Goal: Task Accomplishment & Management: Use online tool/utility

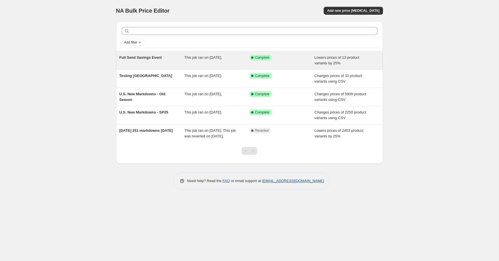
click at [136, 56] on span "Full Send Savings Event" at bounding box center [140, 57] width 42 height 4
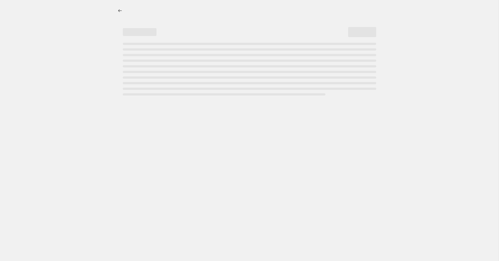
select select "percentage"
select select "no_change"
select select "tag"
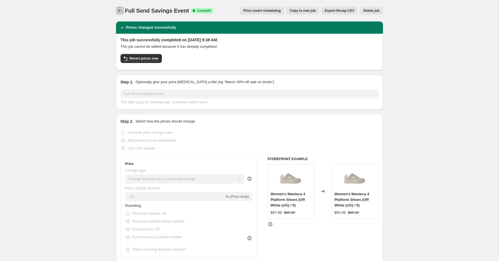
click at [118, 10] on icon "Price change jobs" at bounding box center [120, 11] width 6 height 6
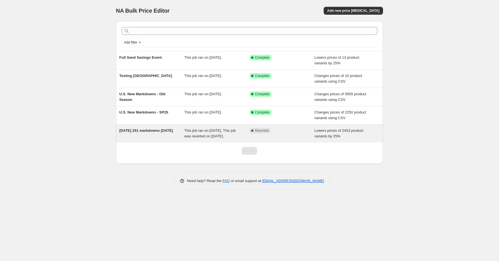
click at [149, 128] on span "[DATE] 251 markdowns [DATE]" at bounding box center [146, 130] width 54 height 4
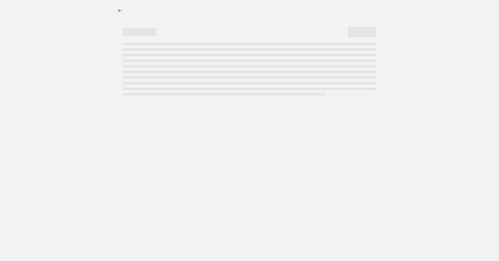
select select "percentage"
select select "tag"
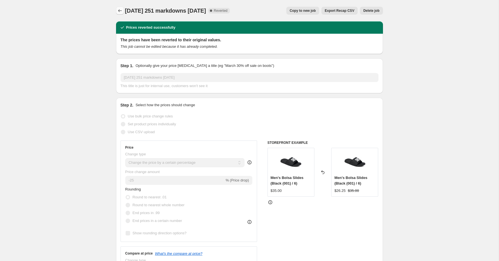
click at [118, 11] on icon "Price change jobs" at bounding box center [120, 11] width 6 height 6
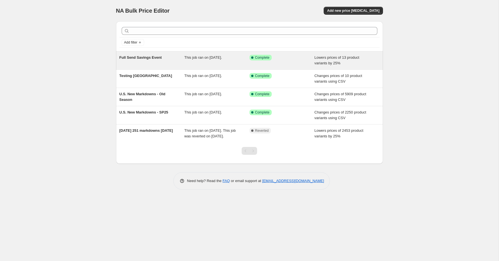
click at [205, 60] on div "This job ran on [DATE]." at bounding box center [216, 60] width 65 height 11
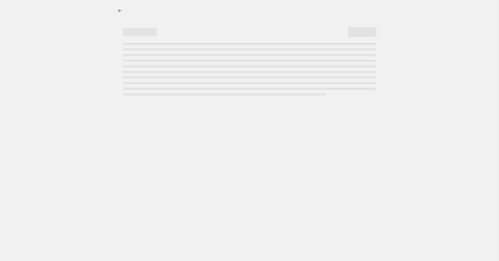
select select "percentage"
select select "no_change"
select select "tag"
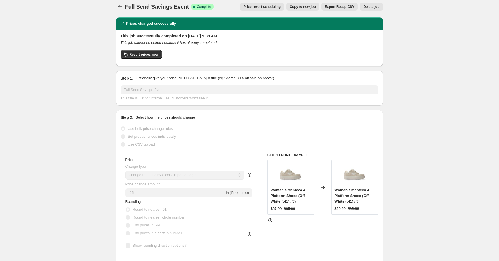
scroll to position [6, 0]
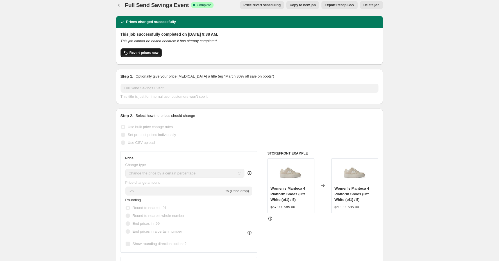
click at [150, 52] on span "Revert prices now" at bounding box center [143, 53] width 29 height 4
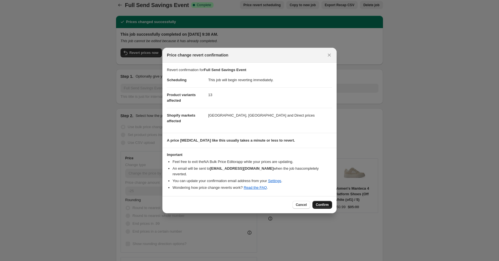
click at [324, 203] on span "Confirm" at bounding box center [322, 204] width 13 height 4
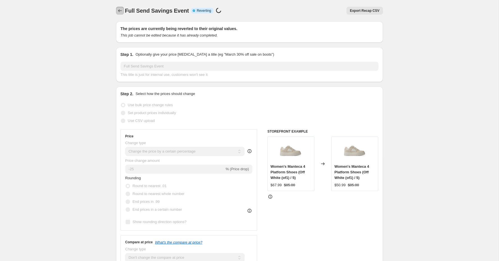
click at [120, 12] on icon "Price change jobs" at bounding box center [120, 11] width 6 height 6
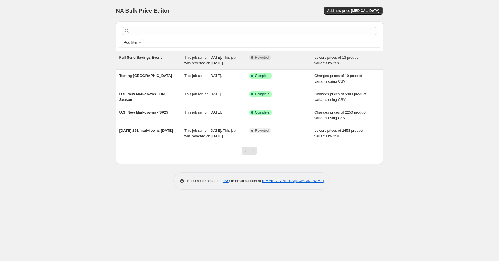
click at [171, 58] on div "Full Send Savings Event" at bounding box center [151, 60] width 65 height 11
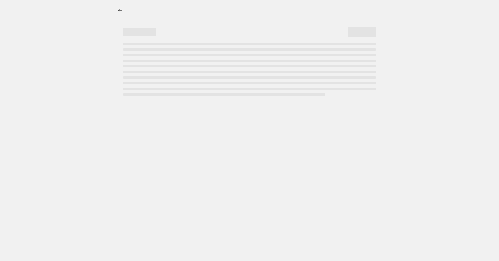
select select "percentage"
select select "no_change"
select select "tag"
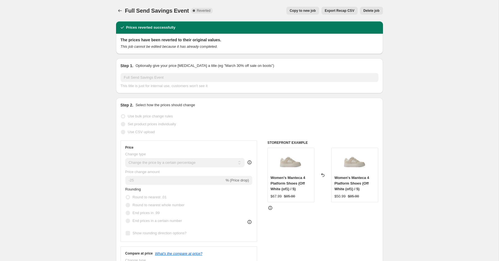
click at [300, 12] on span "Copy to new job" at bounding box center [302, 10] width 26 height 4
select select "percentage"
select select "no_change"
select select "tag"
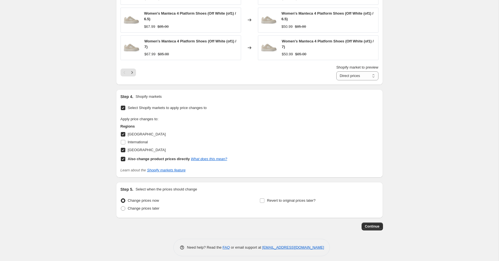
scroll to position [471, 0]
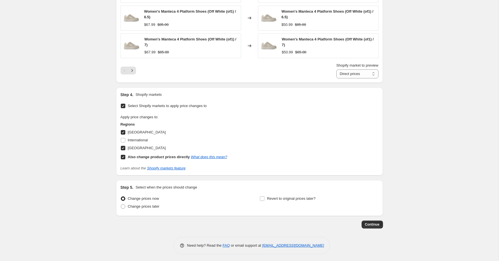
click at [123, 147] on input "[GEOGRAPHIC_DATA]" at bounding box center [123, 148] width 4 height 4
checkbox input "false"
click at [343, 71] on select "Direct prices [GEOGRAPHIC_DATA]" at bounding box center [357, 73] width 42 height 9
click at [336, 69] on select "Direct prices [GEOGRAPHIC_DATA]" at bounding box center [357, 73] width 42 height 9
click at [348, 72] on select "Direct prices [GEOGRAPHIC_DATA]" at bounding box center [353, 73] width 49 height 9
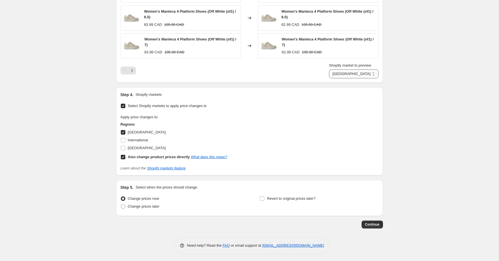
click at [333, 69] on select "Direct prices [GEOGRAPHIC_DATA]" at bounding box center [353, 73] width 49 height 9
click at [348, 72] on select "Direct prices [GEOGRAPHIC_DATA]" at bounding box center [357, 73] width 42 height 9
click at [349, 74] on select "Direct prices [GEOGRAPHIC_DATA]" at bounding box center [357, 73] width 42 height 9
click at [336, 69] on select "Direct prices [GEOGRAPHIC_DATA]" at bounding box center [357, 73] width 42 height 9
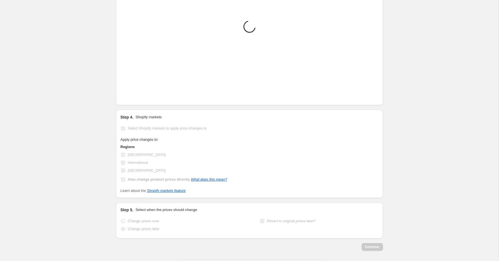
scroll to position [451, 0]
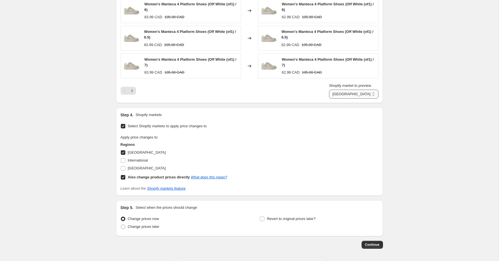
click at [347, 90] on select "Direct prices [GEOGRAPHIC_DATA]" at bounding box center [353, 94] width 49 height 9
select select "direct"
click at [333, 90] on select "Direct prices [GEOGRAPHIC_DATA]" at bounding box center [353, 94] width 49 height 9
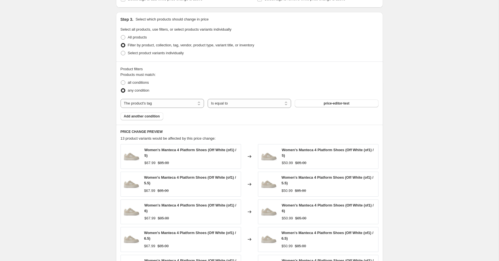
scroll to position [0, 0]
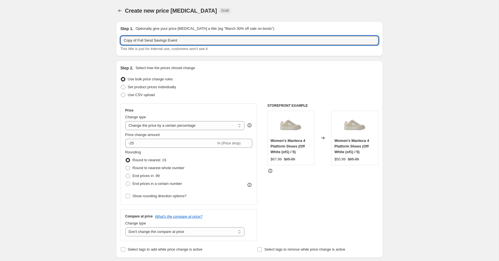
drag, startPoint x: 131, startPoint y: 40, endPoint x: 118, endPoint y: 40, distance: 12.9
click at [118, 40] on div "Step 1. Optionally give your price change job a title (eg "March 30% off sale o…" at bounding box center [249, 38] width 267 height 35
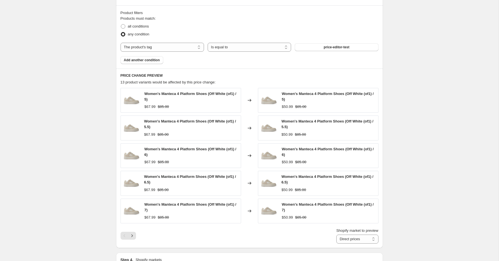
scroll to position [471, 0]
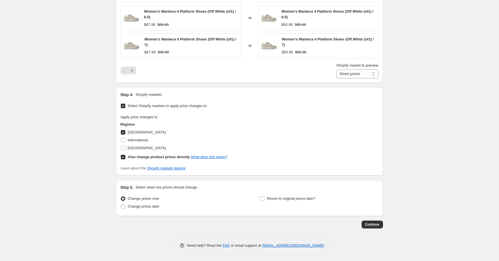
type input "Testing of Full Send Savings Event"
click at [375, 223] on span "Continue" at bounding box center [372, 224] width 15 height 4
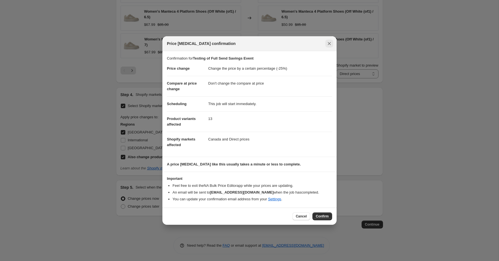
click at [330, 44] on icon "Close" at bounding box center [329, 44] width 6 height 6
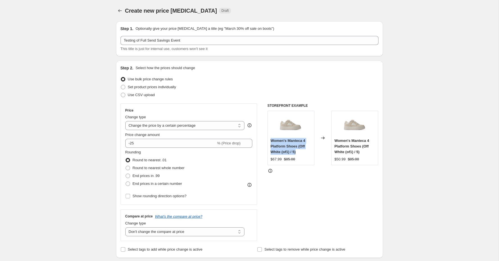
drag, startPoint x: 297, startPoint y: 152, endPoint x: 270, endPoint y: 141, distance: 29.2
click at [270, 141] on div "Women's Manteca 4 Platform Shoes (Off White (of1) / 5) $67.99 $85.00" at bounding box center [290, 138] width 47 height 54
copy span "Women's Manteca 4 Platform Shoes (Off White (of1) / 5)"
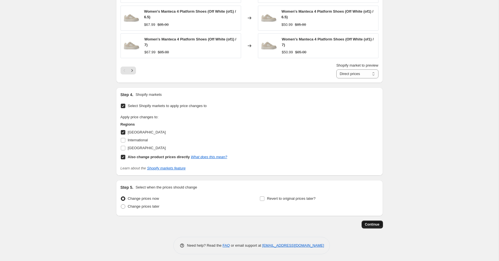
click at [372, 222] on span "Continue" at bounding box center [372, 224] width 15 height 4
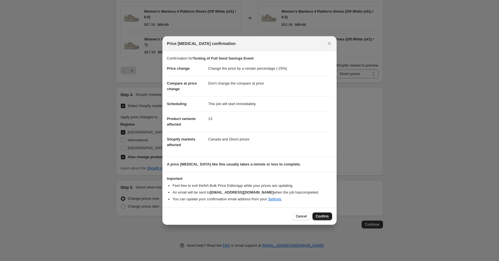
click at [325, 216] on span "Confirm" at bounding box center [322, 216] width 13 height 4
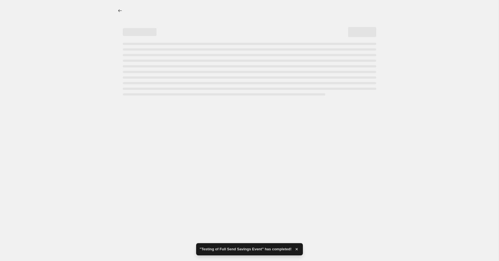
select select "percentage"
select select "no_change"
select select "tag"
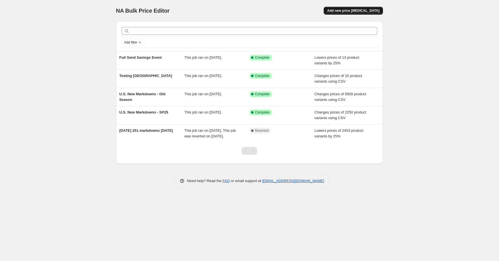
click at [354, 13] on span "Add new price [MEDICAL_DATA]" at bounding box center [353, 10] width 52 height 4
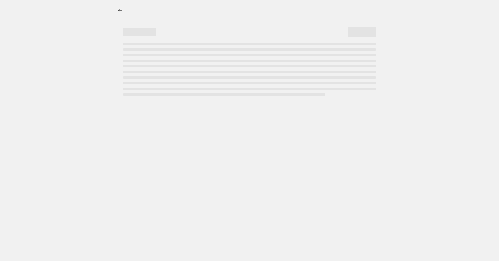
select select "percentage"
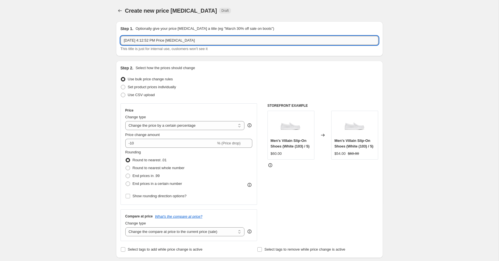
click at [160, 39] on input "Oct 7, 2025, 4:12:52 PM Price change job" at bounding box center [249, 40] width 258 height 9
type input "Full Send Savings Event - FP to Markdown"
click at [157, 144] on input "-10" at bounding box center [170, 143] width 91 height 9
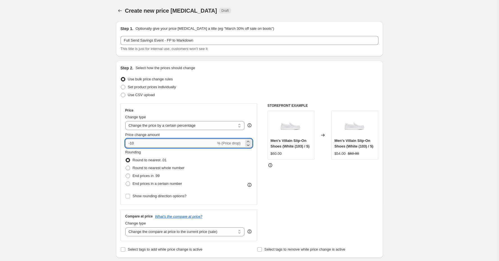
click at [157, 144] on input "-10" at bounding box center [170, 143] width 91 height 9
drag, startPoint x: 149, startPoint y: 143, endPoint x: 126, endPoint y: 140, distance: 23.4
click at [126, 140] on input "-785" at bounding box center [170, 143] width 91 height 9
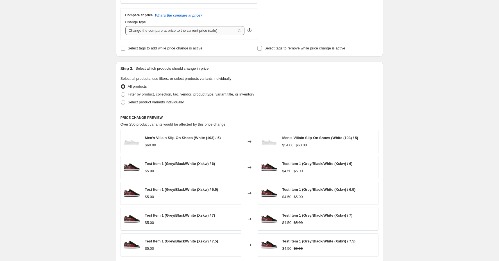
scroll to position [208, 0]
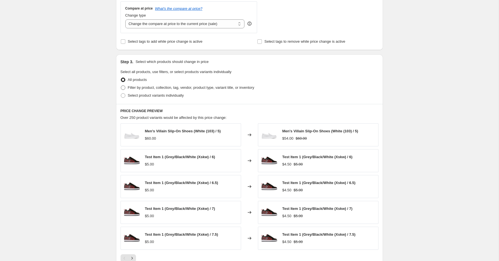
type input "25"
click at [127, 88] on label "Filter by product, collection, tag, vendor, product type, variant title, or inv…" at bounding box center [187, 88] width 134 height 8
click at [121, 86] on input "Filter by product, collection, tag, vendor, product type, variant title, or inv…" at bounding box center [121, 85] width 0 height 0
radio input "true"
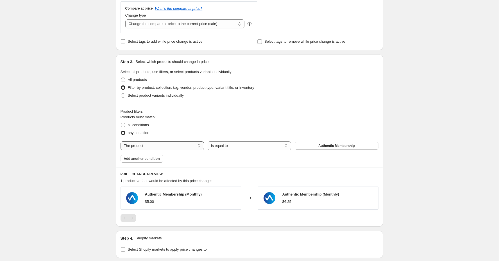
click at [169, 145] on select "The product The product's collection The product's tag The product's vendor The…" at bounding box center [161, 145] width 83 height 9
select select "tag"
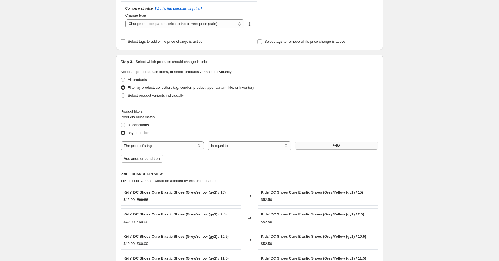
click at [319, 145] on button "#N/A" at bounding box center [335, 146] width 83 height 8
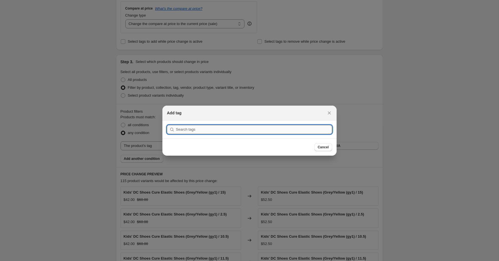
click at [284, 131] on input ":r2g:" at bounding box center [254, 129] width 156 height 9
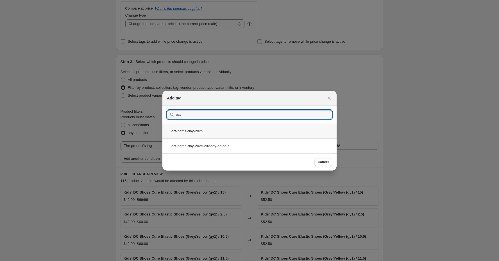
type input "oct"
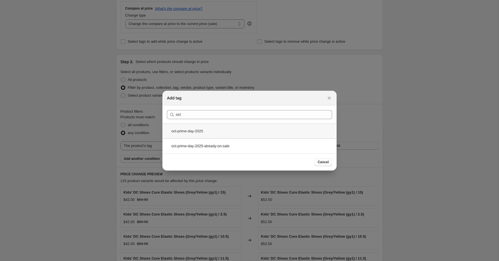
click at [207, 131] on div "oct-prime-day-2025" at bounding box center [249, 131] width 174 height 15
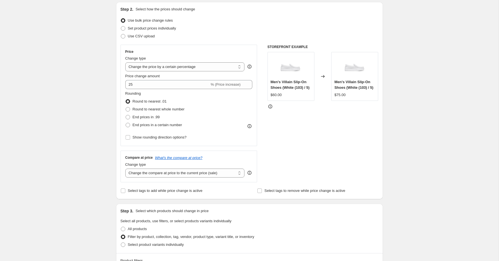
scroll to position [50, 0]
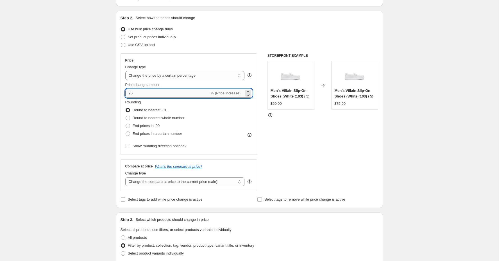
click at [127, 92] on input "25" at bounding box center [167, 93] width 84 height 9
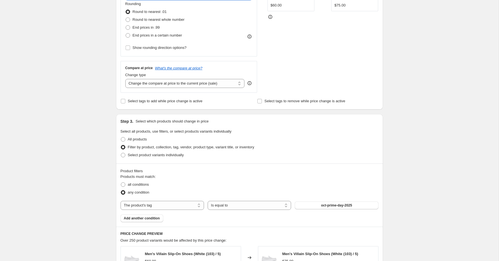
scroll to position [101, 0]
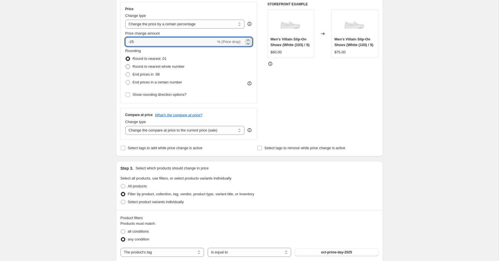
type input "-25"
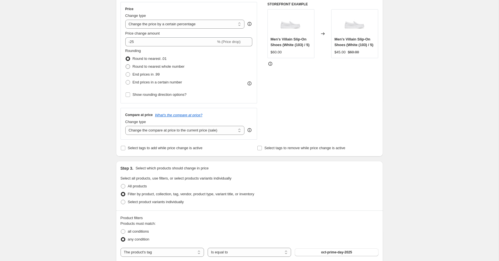
click at [133, 64] on span "Round to nearest whole number" at bounding box center [159, 66] width 52 height 4
click at [126, 64] on input "Round to nearest whole number" at bounding box center [125, 64] width 0 height 0
radio input "true"
click at [130, 58] on span at bounding box center [127, 58] width 5 height 5
click at [126, 57] on input "Round to nearest .01" at bounding box center [125, 56] width 0 height 0
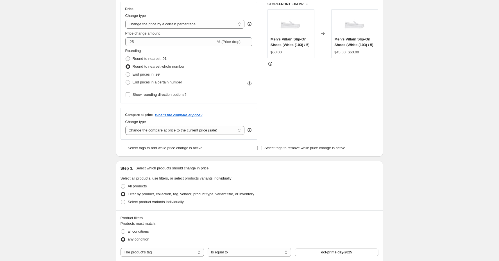
radio input "true"
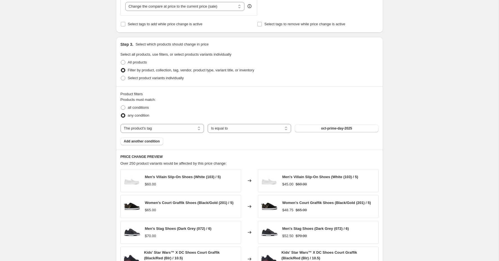
scroll to position [172, 0]
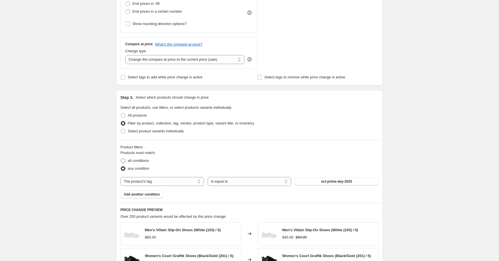
click at [124, 159] on span at bounding box center [123, 160] width 4 height 4
click at [121, 159] on input "all conditions" at bounding box center [121, 158] width 0 height 0
radio input "true"
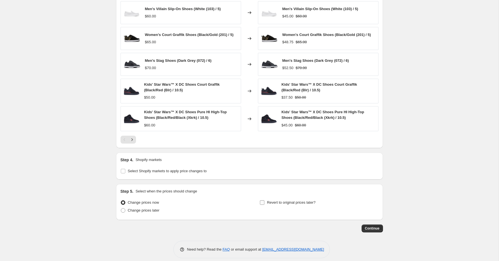
scroll to position [397, 0]
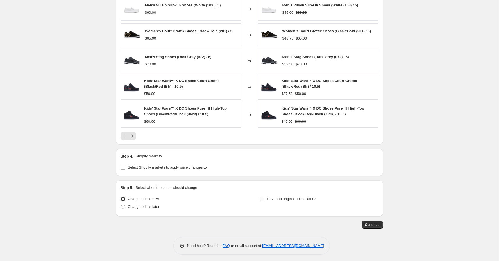
click at [262, 197] on input "Revert to original prices later?" at bounding box center [262, 199] width 4 height 4
checkbox input "true"
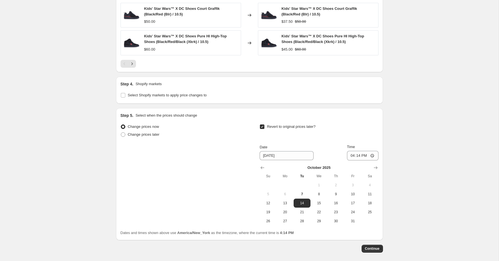
scroll to position [470, 0]
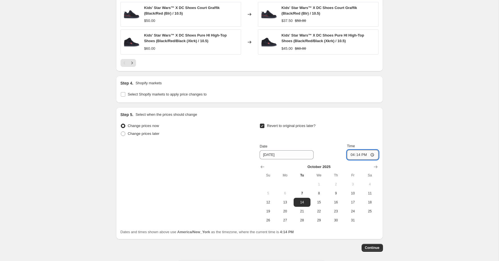
click at [350, 151] on input "16:14" at bounding box center [362, 155] width 31 height 10
type input "11:59"
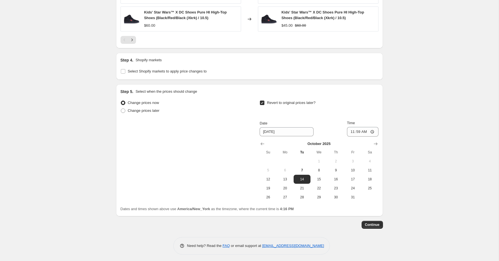
scroll to position [479, 0]
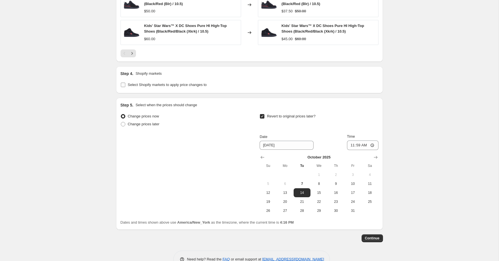
click at [122, 83] on input "Select Shopify markets to apply price changes to" at bounding box center [123, 85] width 4 height 4
checkbox input "true"
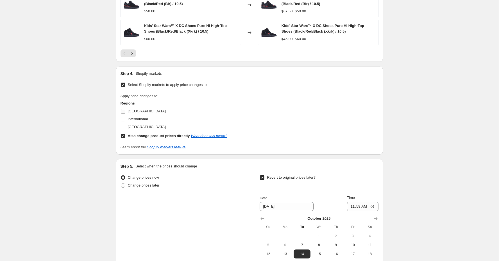
click at [124, 110] on input "Canada" at bounding box center [123, 111] width 4 height 4
checkbox input "true"
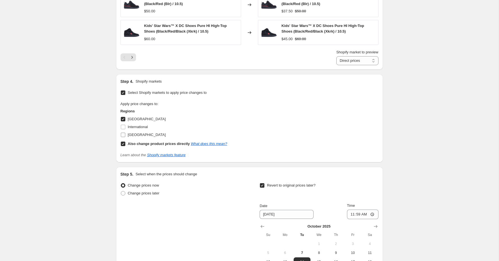
click at [125, 134] on input "United States" at bounding box center [123, 135] width 4 height 4
checkbox input "true"
click at [349, 60] on select "Direct prices Canada United States" at bounding box center [357, 60] width 42 height 9
click at [336, 56] on select "Direct prices Canada United States" at bounding box center [357, 60] width 42 height 9
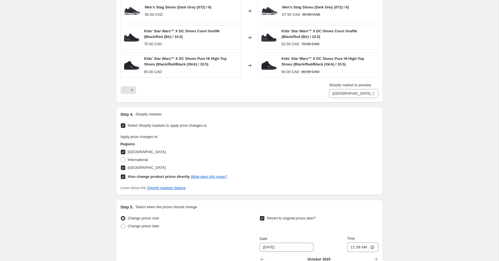
scroll to position [444, 0]
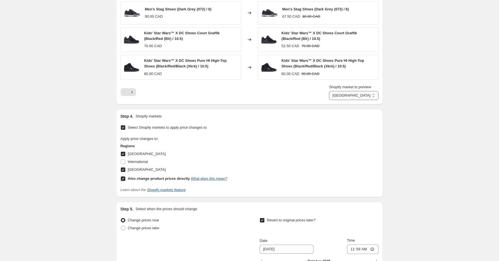
click at [350, 93] on select "Direct prices Canada United States" at bounding box center [353, 95] width 49 height 9
click at [333, 91] on select "Direct prices Canada United States" at bounding box center [353, 95] width 49 height 9
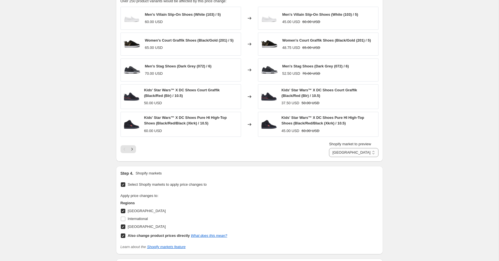
scroll to position [464, 0]
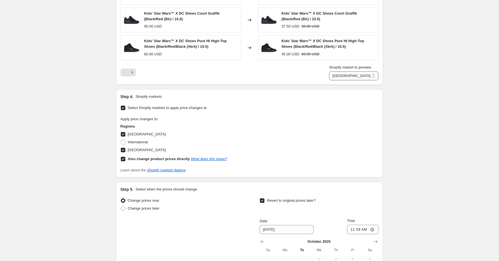
click at [358, 71] on select "Direct prices Canada United States" at bounding box center [353, 75] width 49 height 9
click at [341, 76] on select "Direct prices Canada United States" at bounding box center [353, 75] width 49 height 9
select select "direct"
click at [333, 71] on select "Direct prices Canada United States" at bounding box center [353, 75] width 49 height 9
click at [123, 148] on input "[GEOGRAPHIC_DATA]" at bounding box center [123, 150] width 4 height 4
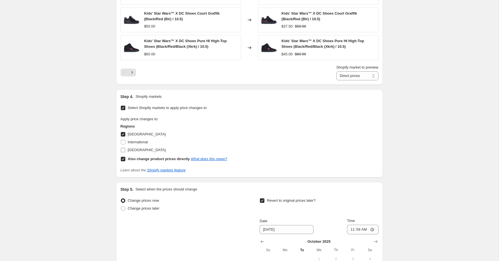
checkbox input "false"
click at [343, 75] on select "Direct prices [GEOGRAPHIC_DATA]" at bounding box center [357, 75] width 42 height 9
click at [336, 71] on select "Direct prices [GEOGRAPHIC_DATA]" at bounding box center [357, 75] width 42 height 9
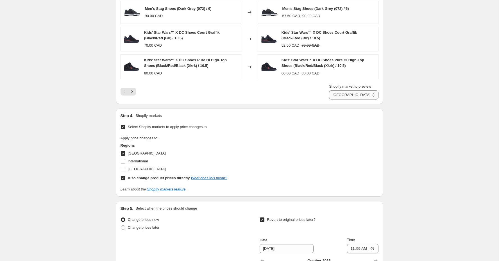
click at [346, 90] on select "Direct prices [GEOGRAPHIC_DATA]" at bounding box center [353, 94] width 49 height 9
select select "direct"
click at [333, 90] on select "Direct prices [GEOGRAPHIC_DATA]" at bounding box center [353, 94] width 49 height 9
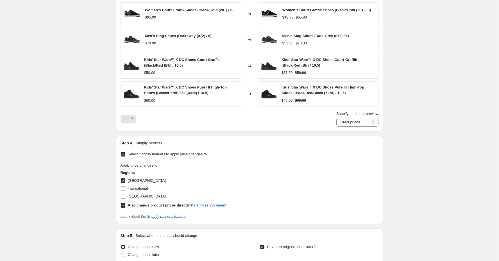
scroll to position [446, 0]
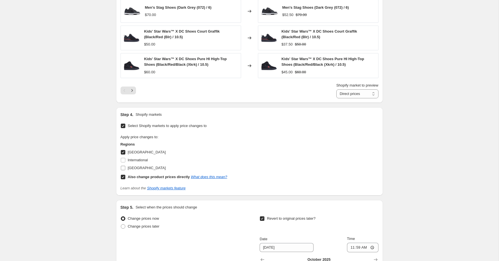
click at [135, 167] on span "[GEOGRAPHIC_DATA]" at bounding box center [147, 168] width 38 height 4
click at [125, 167] on input "[GEOGRAPHIC_DATA]" at bounding box center [123, 168] width 4 height 4
checkbox input "true"
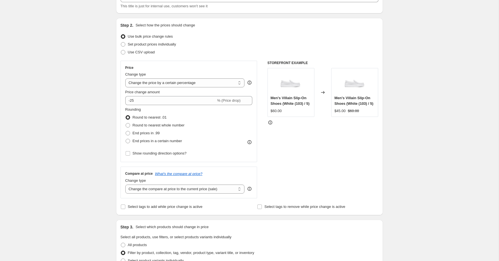
scroll to position [0, 0]
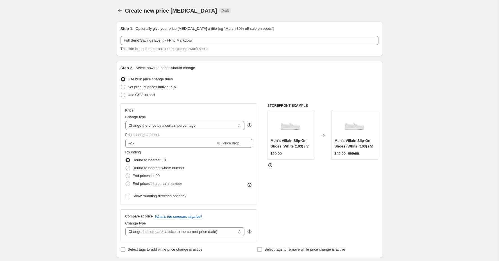
select select "percentage"
select select "tag"
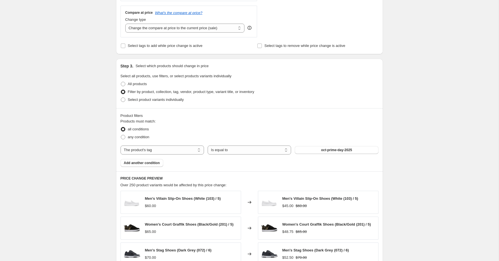
scroll to position [507, 0]
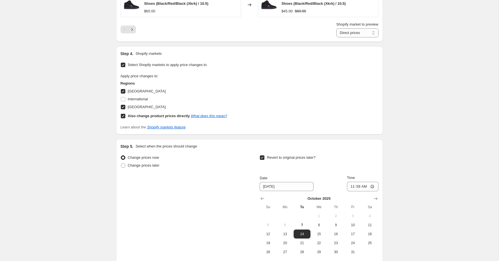
click at [124, 105] on input "[GEOGRAPHIC_DATA]" at bounding box center [123, 107] width 4 height 4
checkbox input "false"
click at [366, 29] on select "Direct prices [GEOGRAPHIC_DATA]" at bounding box center [357, 32] width 42 height 9
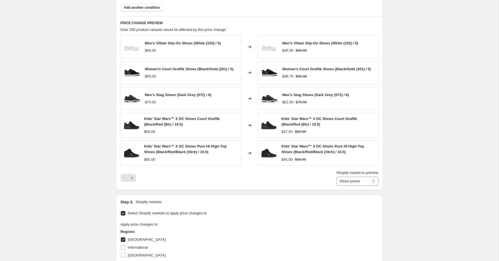
scroll to position [562, 0]
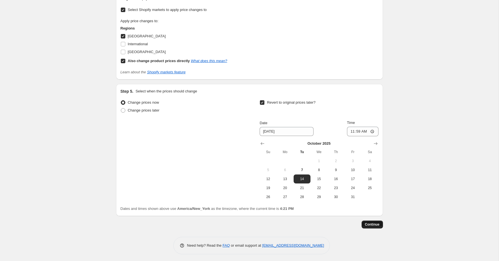
click at [370, 223] on span "Continue" at bounding box center [372, 224] width 15 height 4
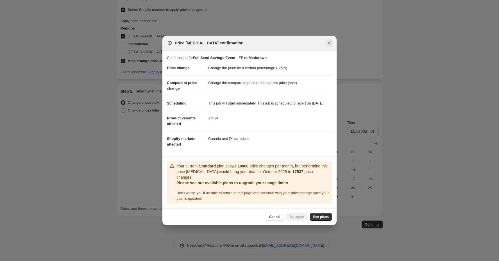
click at [329, 40] on icon "Close" at bounding box center [329, 43] width 6 height 6
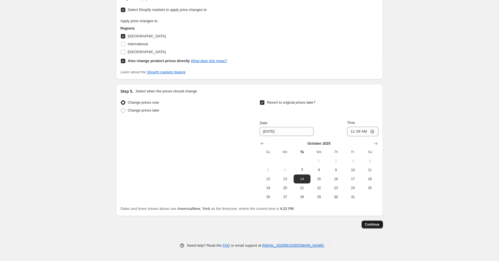
click at [367, 223] on span "Continue" at bounding box center [372, 224] width 15 height 4
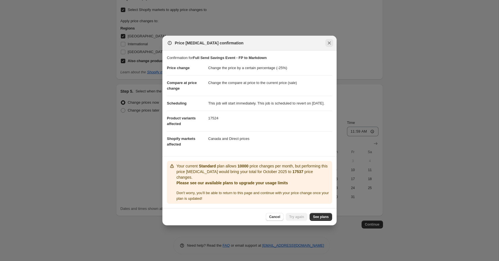
click at [328, 40] on icon "Close" at bounding box center [329, 43] width 6 height 6
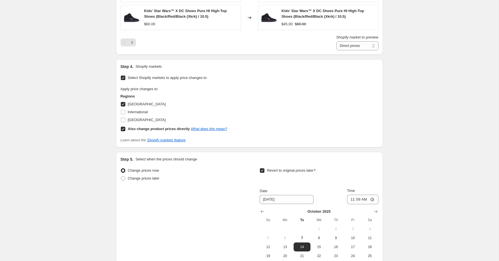
scroll to position [558, 0]
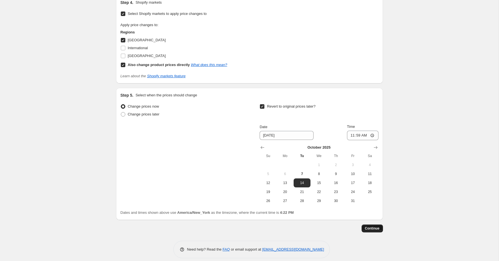
click at [373, 226] on span "Continue" at bounding box center [372, 228] width 15 height 4
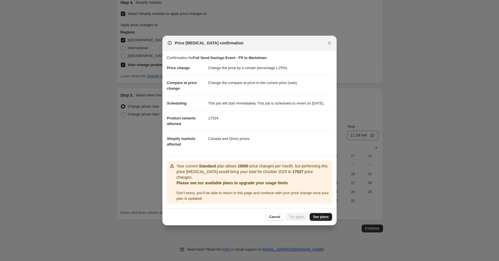
click at [320, 219] on span "See plans" at bounding box center [321, 216] width 16 height 4
click at [329, 42] on icon "Close" at bounding box center [329, 43] width 6 height 6
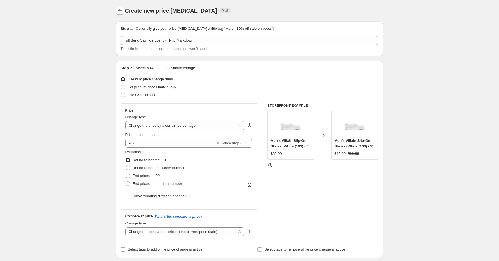
click at [122, 11] on icon "Price change jobs" at bounding box center [120, 11] width 6 height 6
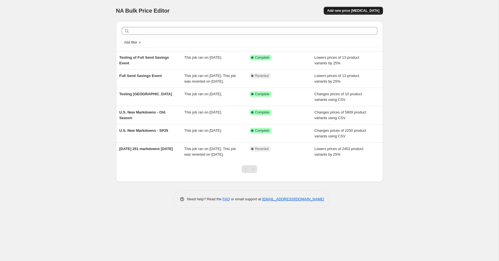
click at [366, 10] on span "Add new price [MEDICAL_DATA]" at bounding box center [353, 10] width 52 height 4
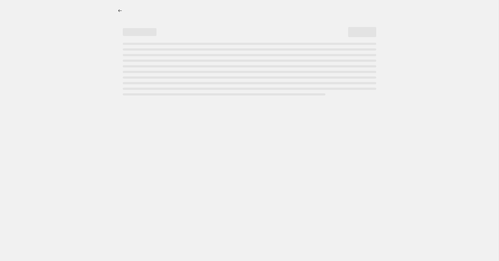
select select "percentage"
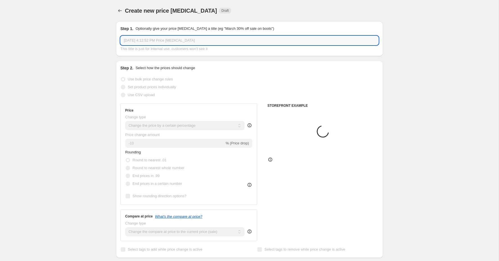
click at [165, 36] on input "Oct 7, 2025, 4:12:52 PM Price change job" at bounding box center [249, 40] width 258 height 9
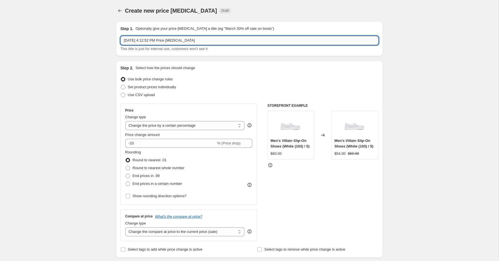
click at [165, 36] on input "Oct 7, 2025, 4:12:52 PM Price change job" at bounding box center [249, 40] width 258 height 9
type input "Full Send Savings - FP to Markdown"
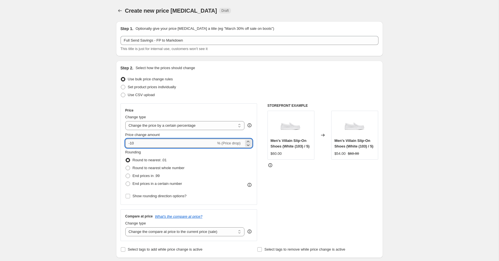
click at [147, 142] on input "-10" at bounding box center [170, 143] width 91 height 9
type input "-1"
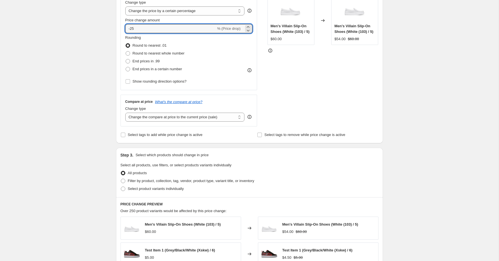
scroll to position [201, 0]
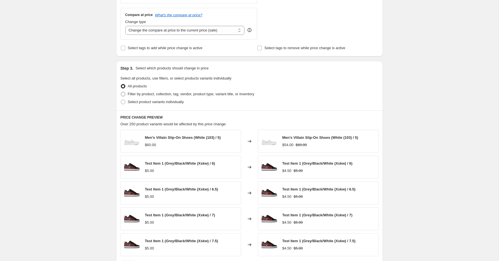
type input "-25"
click at [123, 93] on span at bounding box center [123, 94] width 4 height 4
click at [121, 92] on input "Filter by product, collection, tag, vendor, product type, variant title, or inv…" at bounding box center [121, 92] width 0 height 0
radio input "true"
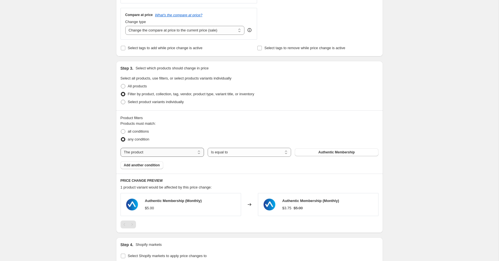
click at [145, 150] on select "The product The product's collection The product's tag The product's vendor The…" at bounding box center [161, 152] width 83 height 9
select select "tag"
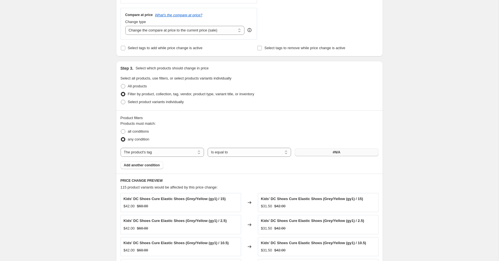
click at [328, 151] on button "#N/A" at bounding box center [335, 152] width 83 height 8
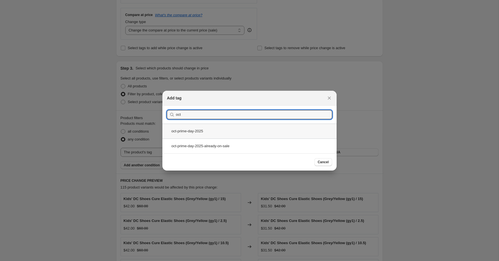
type input "oct"
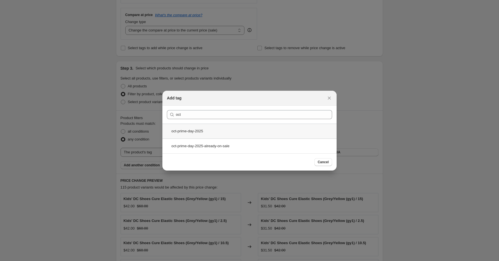
click at [202, 130] on div "oct-prime-day-2025" at bounding box center [249, 131] width 174 height 15
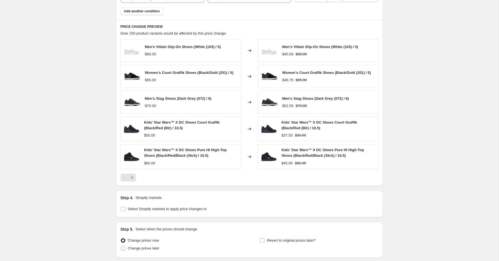
scroll to position [397, 0]
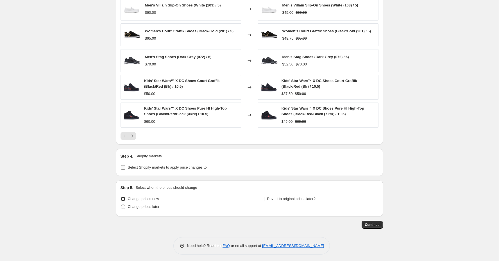
click at [124, 165] on input "Select Shopify markets to apply price changes to" at bounding box center [123, 167] width 4 height 4
checkbox input "true"
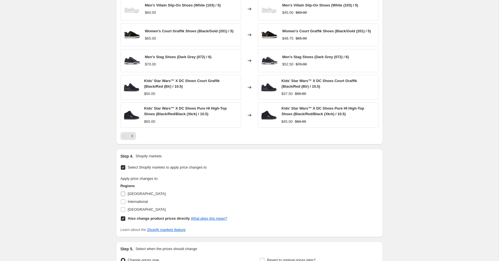
click at [127, 192] on label "[GEOGRAPHIC_DATA]" at bounding box center [142, 194] width 45 height 8
click at [125, 192] on input "[GEOGRAPHIC_DATA]" at bounding box center [123, 193] width 4 height 4
checkbox input "true"
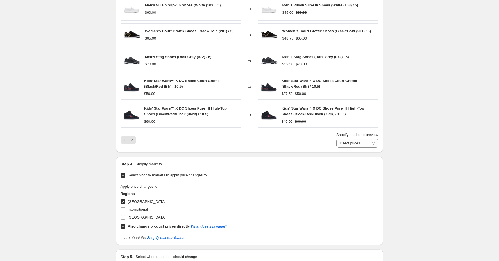
scroll to position [466, 0]
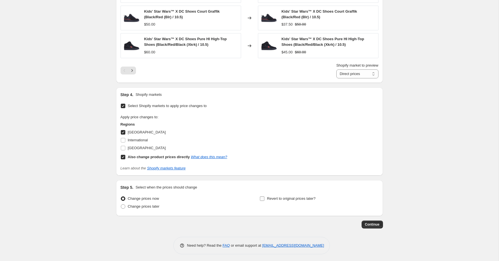
click at [260, 197] on input "Revert to original prices later?" at bounding box center [262, 198] width 4 height 4
checkbox input "true"
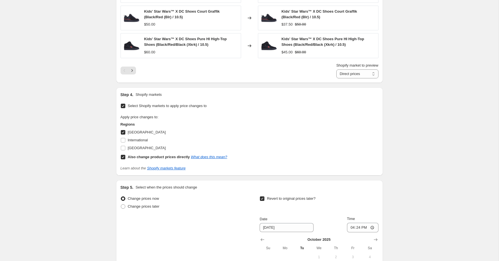
scroll to position [562, 0]
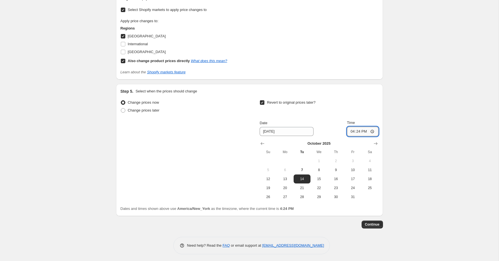
click at [350, 130] on input "16:24" at bounding box center [362, 132] width 31 height 10
type input "11:59"
click at [371, 222] on span "Continue" at bounding box center [372, 224] width 15 height 4
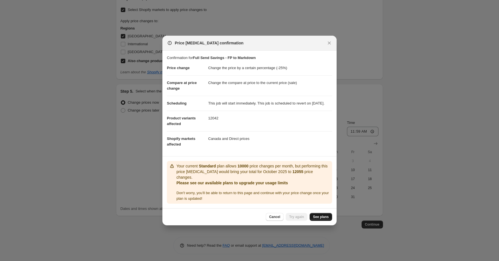
click at [313, 221] on link "See plans" at bounding box center [320, 217] width 22 height 8
click at [328, 42] on icon "Close" at bounding box center [329, 43] width 3 height 3
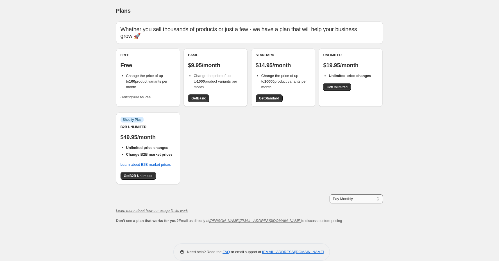
click at [345, 194] on select "Pay Monthly Pay Yearly (Save 16%)" at bounding box center [355, 198] width 53 height 9
click at [349, 83] on link "Get Unlimited" at bounding box center [337, 87] width 28 height 8
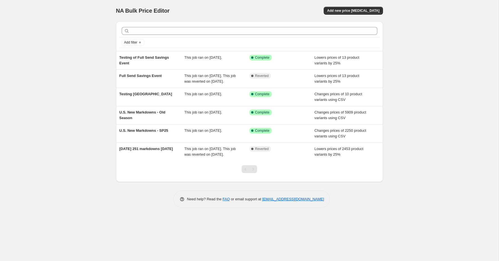
click at [357, 6] on div "NA Bulk Price Editor. This page is ready NA Bulk Price Editor Add new price [ME…" at bounding box center [249, 10] width 267 height 21
click at [357, 11] on span "Add new price [MEDICAL_DATA]" at bounding box center [353, 10] width 52 height 4
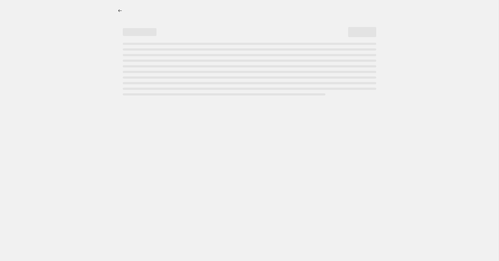
select select "percentage"
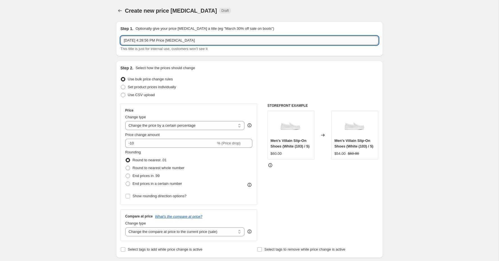
click at [164, 39] on input "[DATE] 4:28:56 PM Price [MEDICAL_DATA]" at bounding box center [249, 40] width 258 height 9
type input "Full Send Savings Event - FP to Markdown"
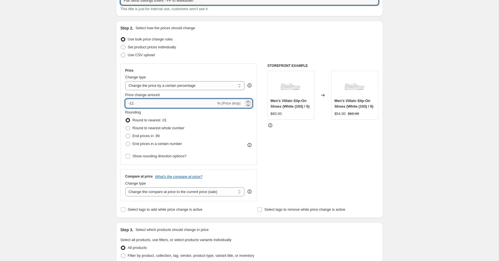
scroll to position [39, 0]
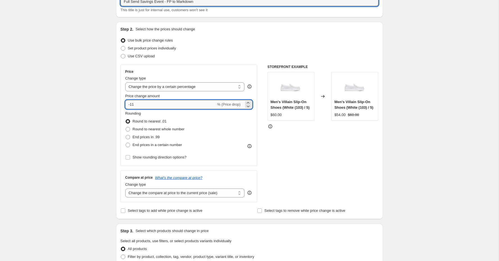
click at [145, 103] on input "-11" at bounding box center [170, 104] width 91 height 9
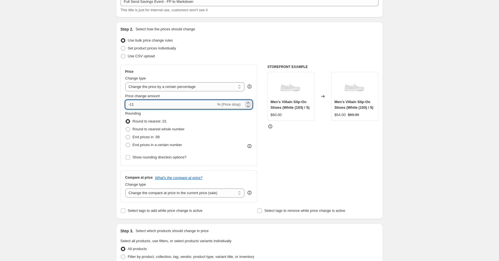
type input "-1"
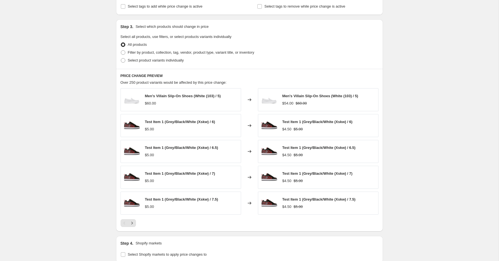
scroll to position [242, 0]
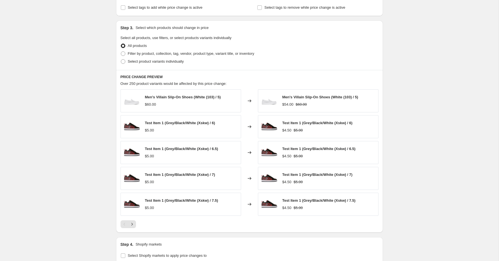
type input "-33"
click at [123, 49] on ul "All products Filter by product, collection, tag, vendor, product type, variant …" at bounding box center [249, 54] width 258 height 24
click at [124, 51] on span at bounding box center [123, 53] width 4 height 4
click at [121, 51] on input "Filter by product, collection, tag, vendor, product type, variant title, or inv…" at bounding box center [121, 51] width 0 height 0
radio input "true"
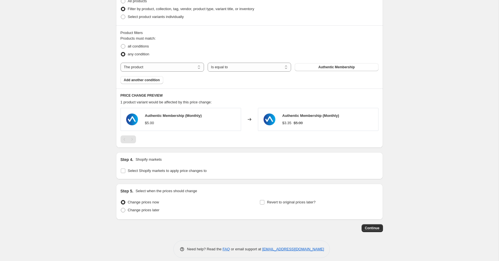
scroll to position [287, 0]
click at [176, 64] on select "The product The product's collection The product's tag The product's vendor The…" at bounding box center [161, 66] width 83 height 9
select select "tag"
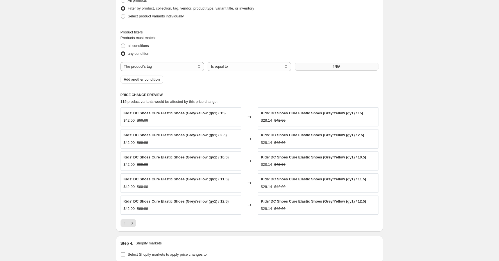
click at [321, 69] on button "#N/A" at bounding box center [335, 67] width 83 height 8
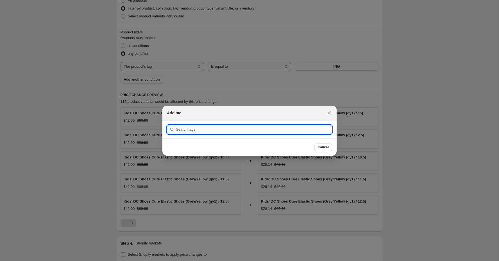
click at [256, 131] on input ":r2g:" at bounding box center [254, 129] width 156 height 9
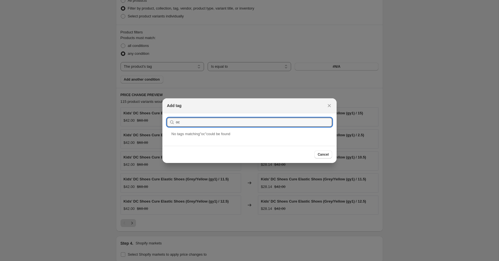
type input "oct"
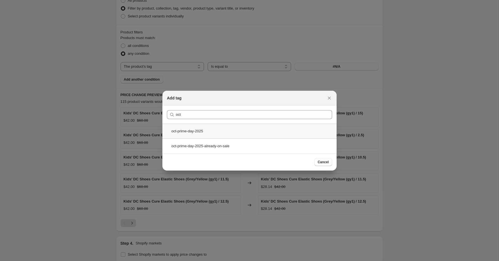
click at [200, 133] on div "oct-prime-day-2025" at bounding box center [249, 131] width 174 height 15
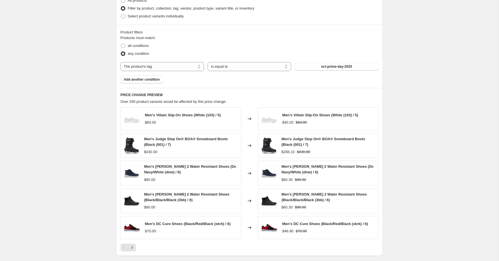
scroll to position [399, 0]
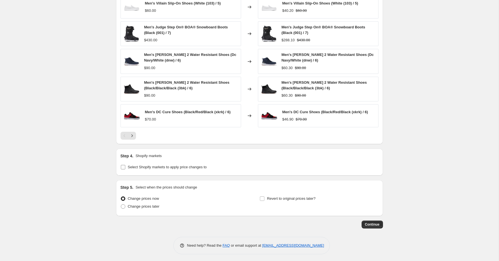
click at [126, 165] on label "Select Shopify markets to apply price changes to" at bounding box center [163, 167] width 86 height 8
click at [125, 165] on input "Select Shopify markets to apply price changes to" at bounding box center [123, 167] width 4 height 4
checkbox input "true"
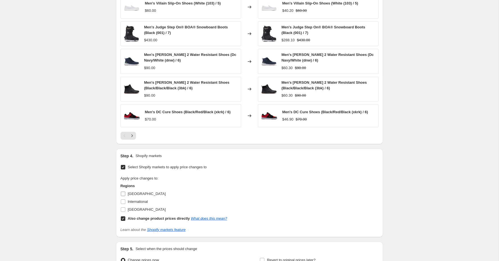
click at [126, 192] on label "[GEOGRAPHIC_DATA]" at bounding box center [142, 194] width 45 height 8
click at [125, 192] on input "[GEOGRAPHIC_DATA]" at bounding box center [123, 193] width 4 height 4
checkbox input "true"
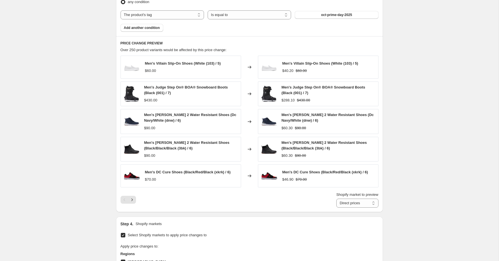
scroll to position [468, 0]
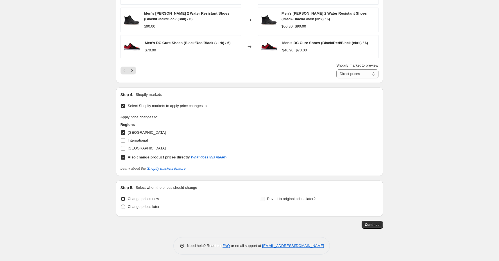
click at [264, 199] on span at bounding box center [261, 198] width 5 height 5
click at [264, 199] on input "Revert to original prices later?" at bounding box center [262, 199] width 4 height 4
checkbox input "true"
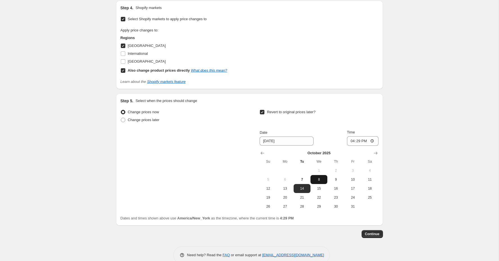
scroll to position [556, 0]
click at [352, 138] on input "16:29" at bounding box center [362, 140] width 31 height 10
type input "11:59"
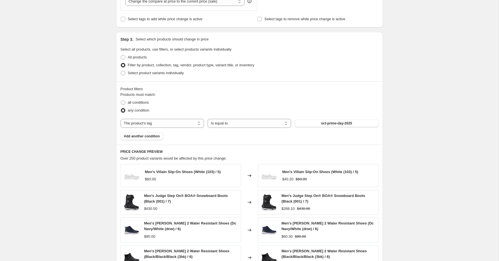
scroll to position [29, 0]
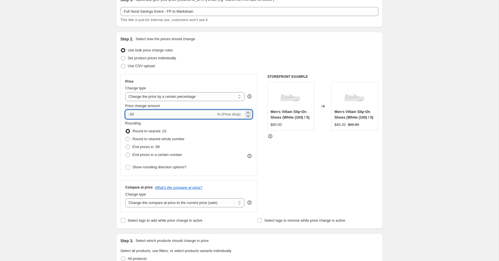
click at [172, 112] on input "-33" at bounding box center [170, 114] width 91 height 9
type input "-3"
type input "-25"
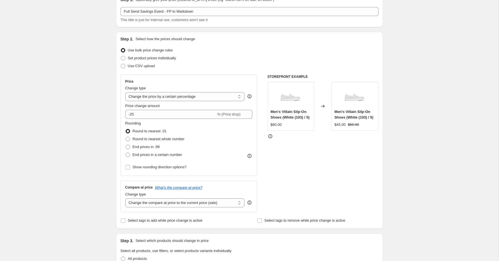
click at [215, 67] on div "Use CSV upload" at bounding box center [249, 66] width 258 height 8
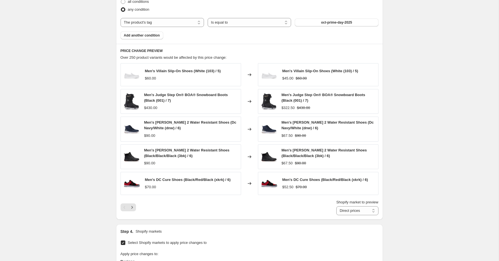
scroll to position [339, 0]
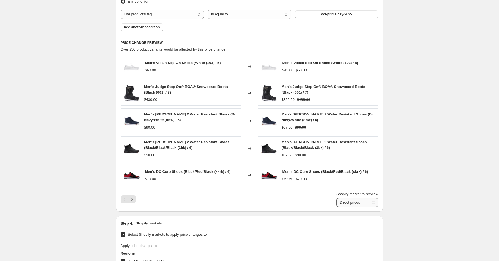
click at [356, 199] on select "Direct prices Canada" at bounding box center [357, 202] width 42 height 9
click at [336, 198] on select "Direct prices Canada" at bounding box center [357, 202] width 42 height 9
click at [353, 201] on select "Direct prices Canada" at bounding box center [353, 202] width 49 height 9
select select "direct"
click at [333, 198] on select "Direct prices Canada" at bounding box center [353, 202] width 49 height 9
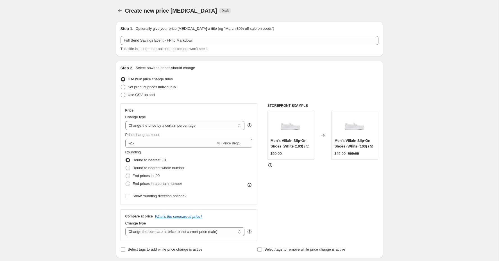
scroll to position [564, 0]
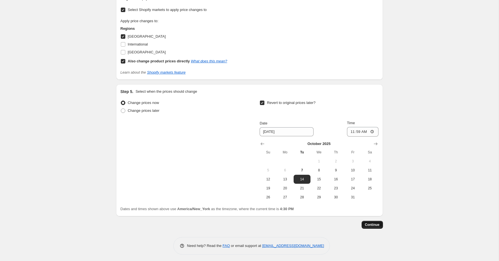
click at [373, 222] on span "Continue" at bounding box center [372, 224] width 15 height 4
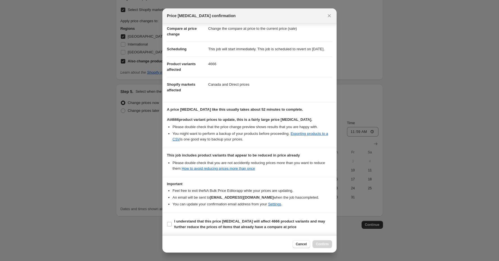
scroll to position [31, 0]
click at [191, 223] on b "I understand that this price change job will affect 4666 product variants and m…" at bounding box center [249, 224] width 151 height 10
click at [172, 223] on input "I understand that this price change job will affect 4666 product variants and m…" at bounding box center [169, 224] width 4 height 4
checkbox input "true"
click at [325, 245] on span "Confirm" at bounding box center [322, 244] width 13 height 4
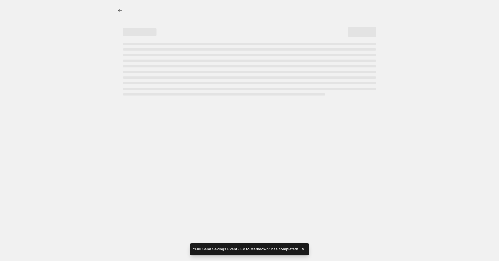
select select "percentage"
select select "tag"
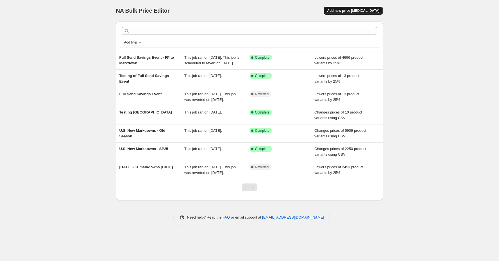
click at [352, 10] on span "Add new price [MEDICAL_DATA]" at bounding box center [353, 10] width 52 height 4
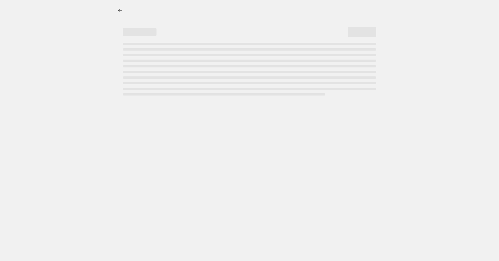
select select "percentage"
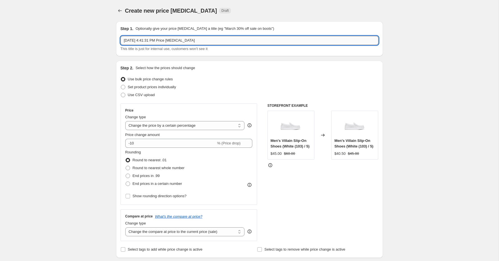
click at [167, 39] on input "[DATE] 4:41:31 PM Price [MEDICAL_DATA]" at bounding box center [249, 40] width 258 height 9
drag, startPoint x: 211, startPoint y: 40, endPoint x: 245, endPoint y: 42, distance: 34.0
click at [244, 42] on input "Full Send Savings Event - Already Marked down to More Marked Down" at bounding box center [249, 40] width 258 height 9
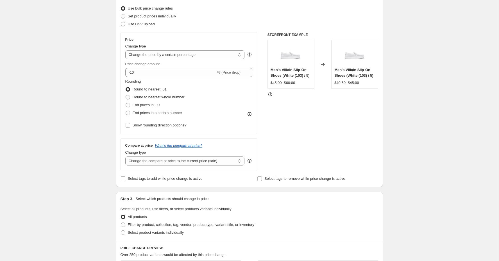
scroll to position [89, 0]
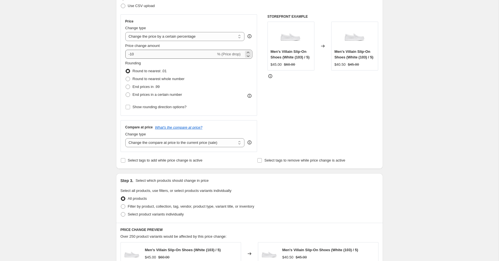
type input "Full Send Savings Event - Already Marked down to 25% Further"
click at [151, 54] on input "-10" at bounding box center [170, 54] width 91 height 9
type input "-1"
type input "-25"
click at [170, 141] on select "Change the compare at price to the current price (sale) Change the compare at p…" at bounding box center [184, 142] width 119 height 9
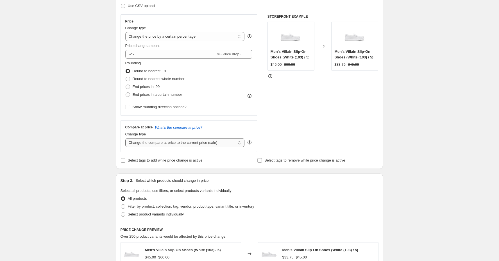
select select "no_change"
click at [125, 138] on select "Change the compare at price to the current price (sale) Change the compare at p…" at bounding box center [184, 142] width 119 height 9
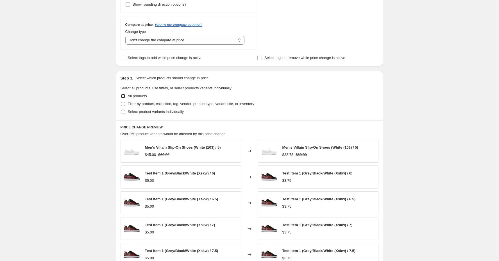
scroll to position [231, 0]
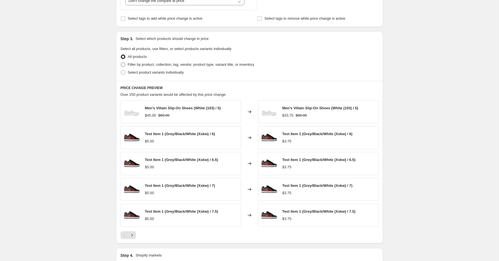
click at [121, 62] on span at bounding box center [123, 64] width 4 height 4
click at [121, 62] on input "Filter by product, collection, tag, vendor, product type, variant title, or inv…" at bounding box center [121, 62] width 0 height 0
radio input "true"
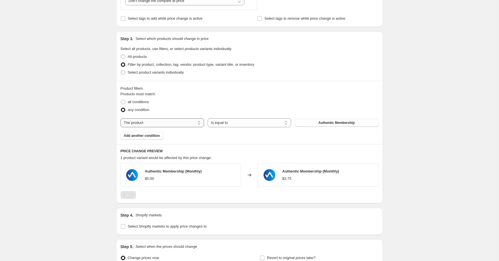
click at [167, 120] on select "The product The product's collection The product's tag The product's vendor The…" at bounding box center [161, 122] width 83 height 9
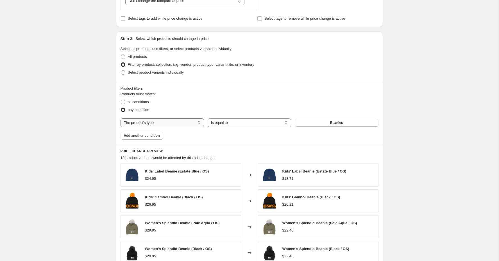
click at [163, 122] on select "The product The product's collection The product's tag The product's vendor The…" at bounding box center [161, 122] width 83 height 9
select select "tag"
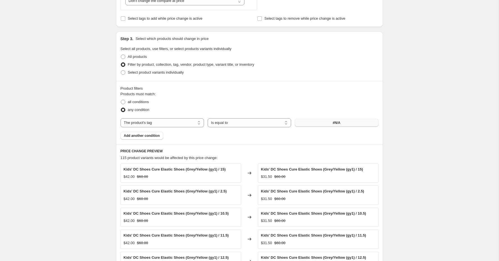
click at [316, 121] on button "#N/A" at bounding box center [335, 123] width 83 height 8
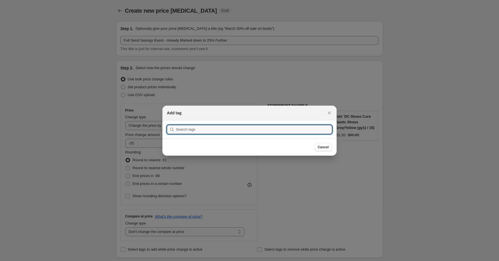
scroll to position [0, 0]
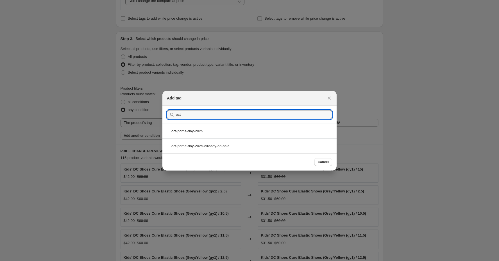
type input "oct"
click at [198, 145] on div "oct-prime-day-2025-already-on-sale" at bounding box center [249, 145] width 174 height 15
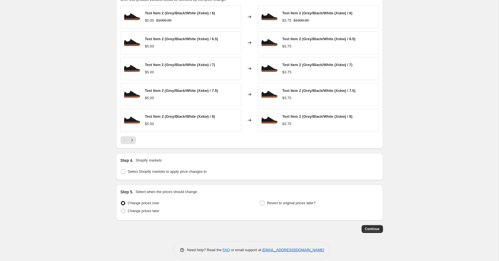
scroll to position [393, 0]
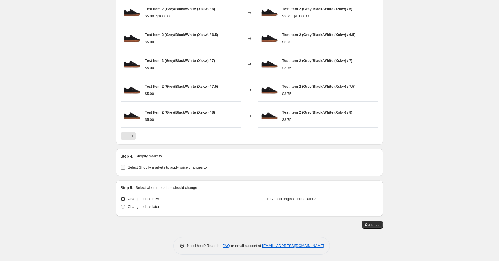
click at [126, 166] on label "Select Shopify markets to apply price changes to" at bounding box center [163, 167] width 86 height 8
click at [125, 166] on input "Select Shopify markets to apply price changes to" at bounding box center [123, 167] width 4 height 4
checkbox input "true"
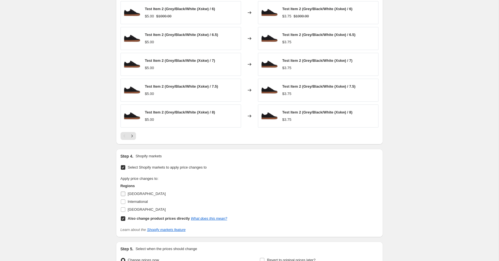
click at [125, 191] on input "[GEOGRAPHIC_DATA]" at bounding box center [123, 193] width 4 height 4
checkbox input "true"
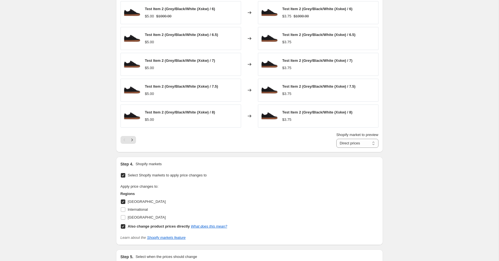
scroll to position [462, 0]
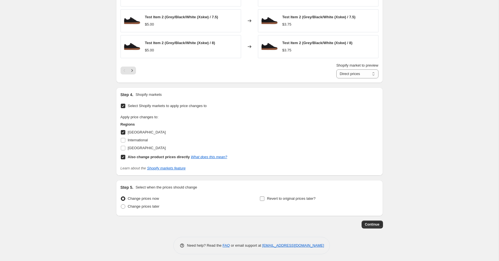
click at [263, 196] on input "Revert to original prices later?" at bounding box center [262, 198] width 4 height 4
checkbox input "true"
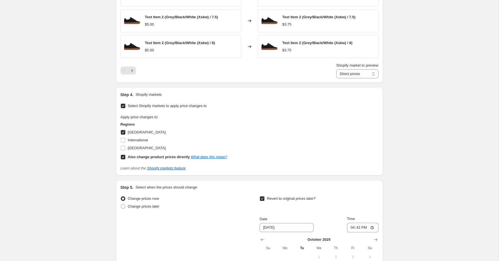
scroll to position [558, 0]
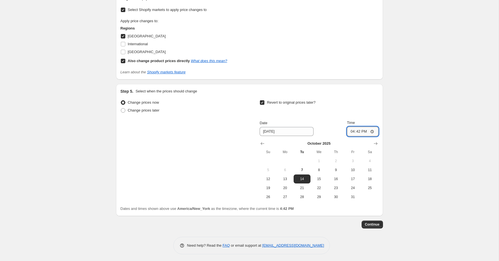
click at [348, 129] on input "16:42" at bounding box center [362, 132] width 31 height 10
type input "11:59"
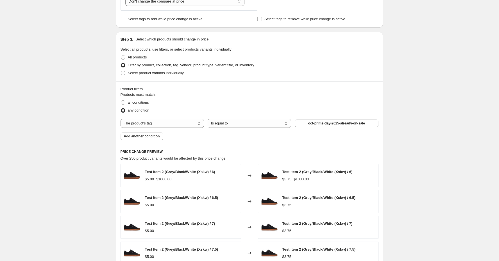
scroll to position [287, 0]
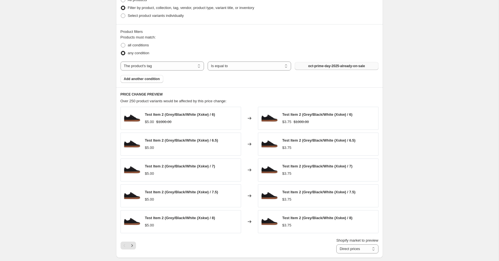
click at [321, 64] on span "oct-prime-day-2025-already-on-sale" at bounding box center [336, 66] width 57 height 4
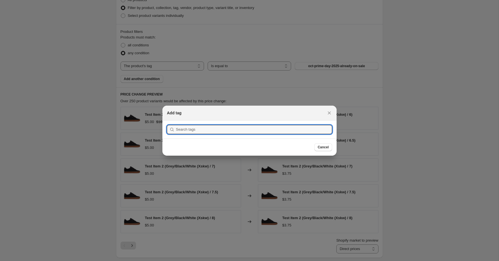
click at [328, 111] on icon "Close" at bounding box center [329, 112] width 3 height 3
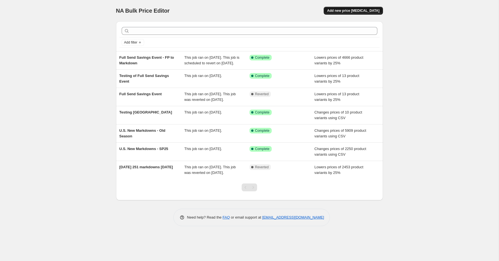
click at [344, 10] on span "Add new price [MEDICAL_DATA]" at bounding box center [353, 10] width 52 height 4
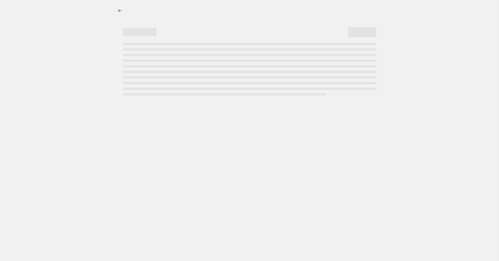
select select "percentage"
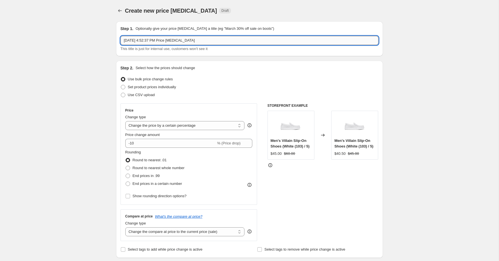
click at [179, 42] on input "[DATE] 4:52:37 PM Price [MEDICAL_DATA]" at bounding box center [249, 40] width 258 height 9
type input "Full Send Savings - Already On Sale"
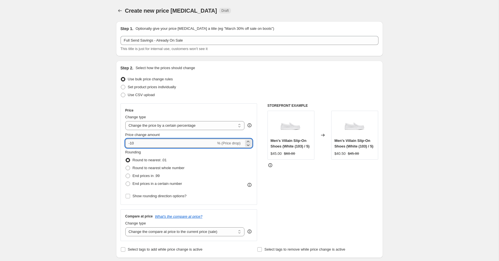
click at [149, 143] on input "-10" at bounding box center [170, 143] width 91 height 9
type input "-1"
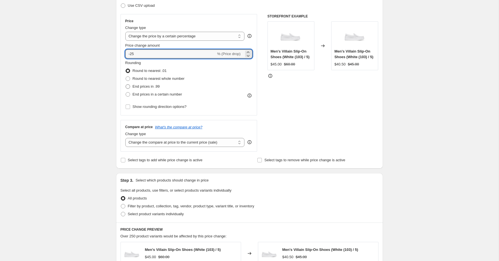
scroll to position [137, 0]
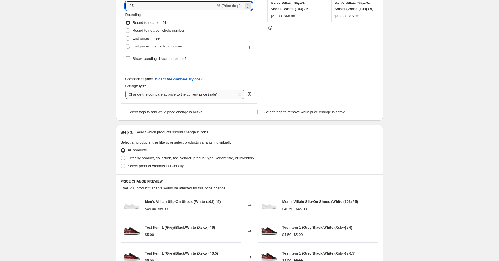
type input "-25"
click at [166, 93] on select "Change the compare at price to the current price (sale) Change the compare at p…" at bounding box center [184, 94] width 119 height 9
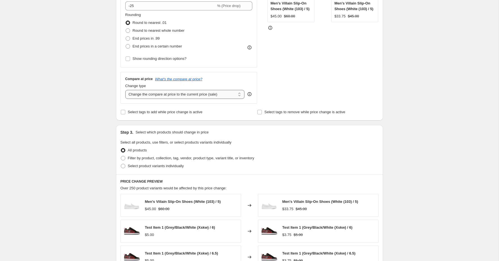
click at [125, 90] on select "Change the compare at price to the current price (sale) Change the compare at p…" at bounding box center [184, 94] width 119 height 9
click at [193, 90] on select "Change the compare at price to the current price (sale) Change the compare at p…" at bounding box center [184, 94] width 119 height 9
click at [125, 90] on select "Change the compare at price to the current price (sale) Change the compare at p…" at bounding box center [184, 94] width 119 height 9
click at [191, 97] on select "Change the compare at price to the current price (sale) Change the compare at p…" at bounding box center [184, 94] width 119 height 9
select select "no_change"
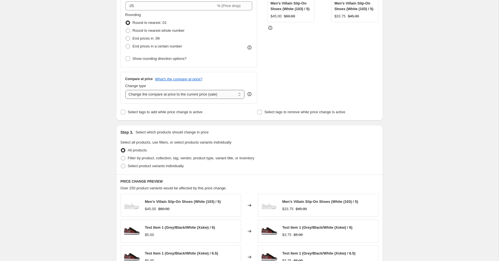
click at [125, 90] on select "Change the compare at price to the current price (sale) Change the compare at p…" at bounding box center [184, 94] width 119 height 9
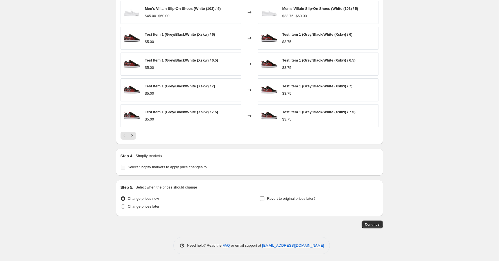
click at [144, 167] on span "Select Shopify markets to apply price changes to" at bounding box center [167, 167] width 79 height 4
click at [125, 167] on input "Select Shopify markets to apply price changes to" at bounding box center [123, 167] width 4 height 4
checkbox input "true"
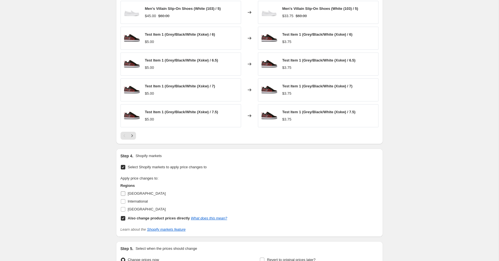
click at [132, 192] on span "[GEOGRAPHIC_DATA]" at bounding box center [147, 193] width 38 height 4
click at [125, 192] on input "[GEOGRAPHIC_DATA]" at bounding box center [123, 193] width 4 height 4
checkbox input "true"
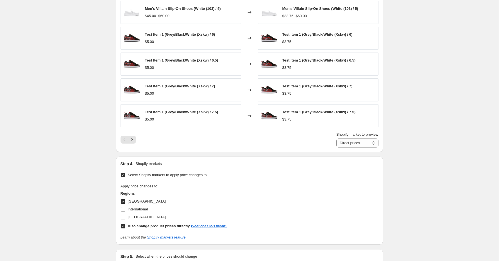
scroll to position [399, 0]
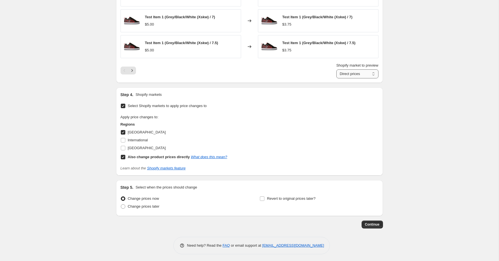
click at [341, 73] on select "Direct prices [GEOGRAPHIC_DATA]" at bounding box center [357, 73] width 42 height 9
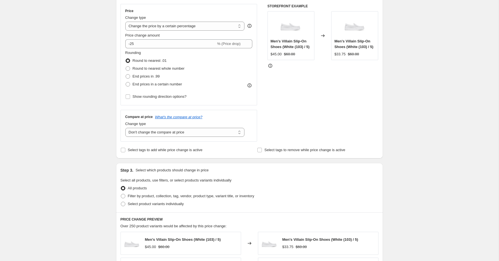
scroll to position [153, 0]
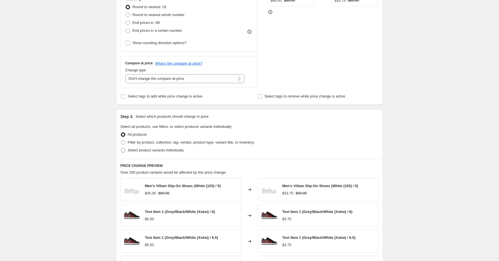
click at [125, 146] on label "Select product variants individually" at bounding box center [151, 150] width 63 height 8
click at [121, 148] on input "Select product variants individually" at bounding box center [121, 148] width 0 height 0
radio input "true"
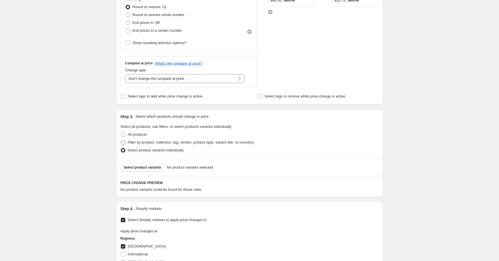
click at [124, 142] on span at bounding box center [123, 142] width 4 height 4
click at [121, 140] on input "Filter by product, collection, tag, vendor, product type, variant title, or inv…" at bounding box center [121, 140] width 0 height 0
radio input "true"
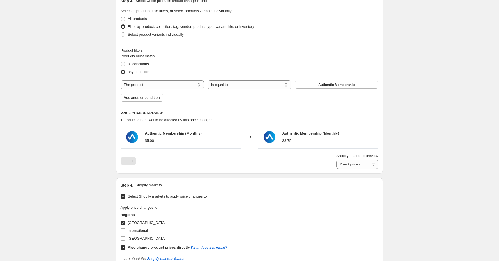
scroll to position [269, 0]
click at [158, 84] on select "The product The product's collection The product's tag The product's vendor The…" at bounding box center [161, 84] width 83 height 9
select select "tag"
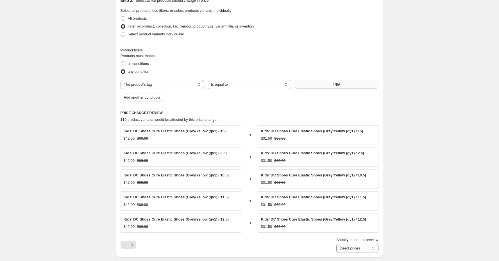
click at [328, 86] on button "#N/A" at bounding box center [335, 85] width 83 height 8
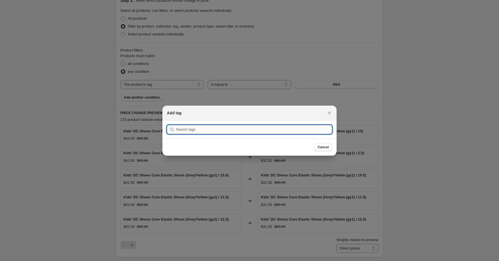
click at [283, 133] on input ":r2m:" at bounding box center [254, 129] width 156 height 9
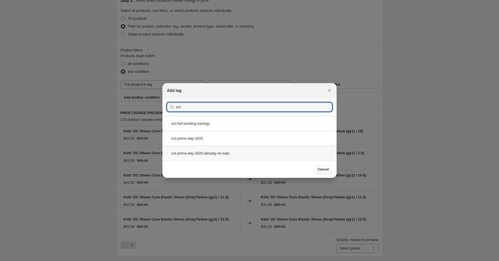
type input "oct"
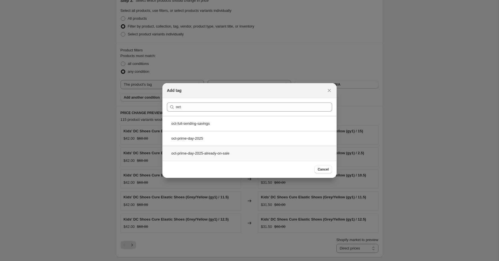
click at [216, 151] on div "oct-prime-day-2025-already-on-sale" at bounding box center [249, 153] width 174 height 15
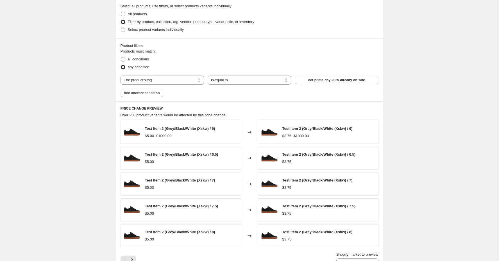
scroll to position [462, 0]
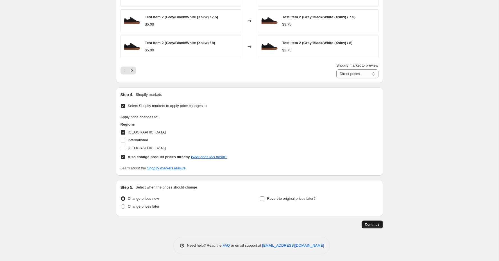
click at [374, 222] on span "Continue" at bounding box center [372, 224] width 15 height 4
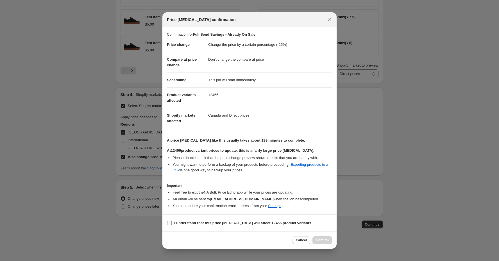
click at [202, 222] on b "I understand that this price [MEDICAL_DATA] will affect 12466 product variants" at bounding box center [242, 223] width 137 height 4
click at [172, 222] on input "I understand that this price [MEDICAL_DATA] will affect 12466 product variants" at bounding box center [169, 223] width 4 height 4
click at [202, 222] on b "I understand that this price [MEDICAL_DATA] will affect 12466 product variants" at bounding box center [242, 223] width 137 height 4
click at [172, 222] on input "I understand that this price [MEDICAL_DATA] will affect 12466 product variants" at bounding box center [169, 223] width 4 height 4
checkbox input "false"
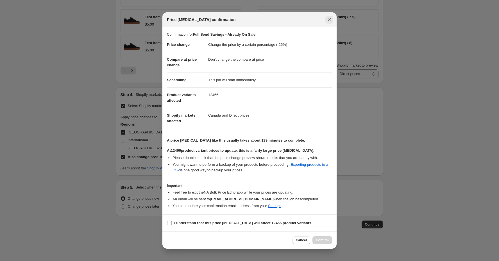
click at [330, 18] on icon "Close" at bounding box center [329, 20] width 6 height 6
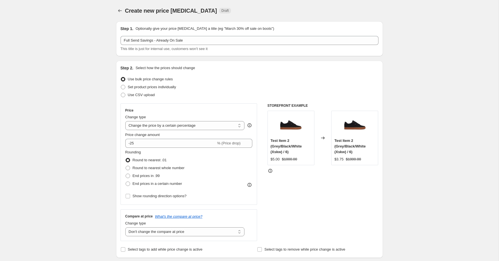
scroll to position [462, 0]
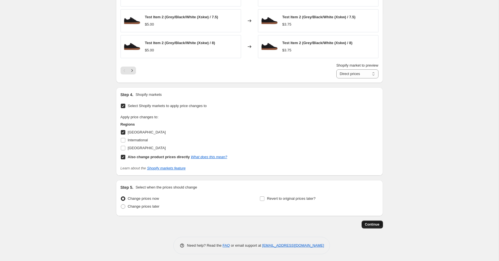
click at [374, 223] on span "Continue" at bounding box center [372, 224] width 15 height 4
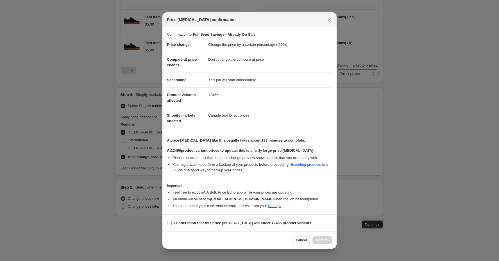
click at [270, 221] on b "I understand that this price [MEDICAL_DATA] will affect 12466 product variants" at bounding box center [242, 223] width 137 height 4
click at [172, 221] on input "I understand that this price [MEDICAL_DATA] will affect 12466 product variants" at bounding box center [169, 223] width 4 height 4
checkbox input "true"
click at [318, 239] on span "Confirm" at bounding box center [322, 240] width 13 height 4
type input "Full Send Savings - Already On Sale"
